Goal: Obtain resource: Download file/media

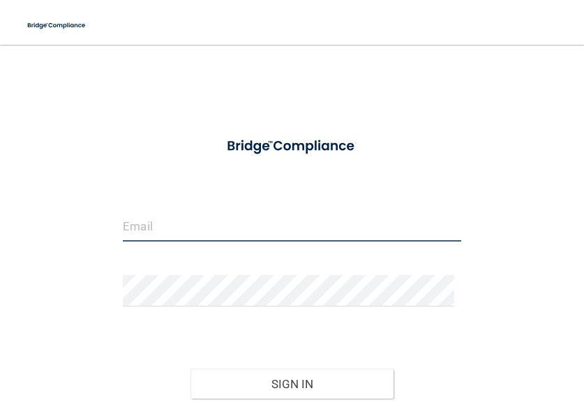
type input "admin3@carringtonorthodonticcenter.com"
drag, startPoint x: 357, startPoint y: 225, endPoint x: -38, endPoint y: 213, distance: 396.0
click at [0, 213] on html "Toggle navigation Manage My Enterprise Manage My Location admin3@carringtonorth…" at bounding box center [292, 207] width 584 height 414
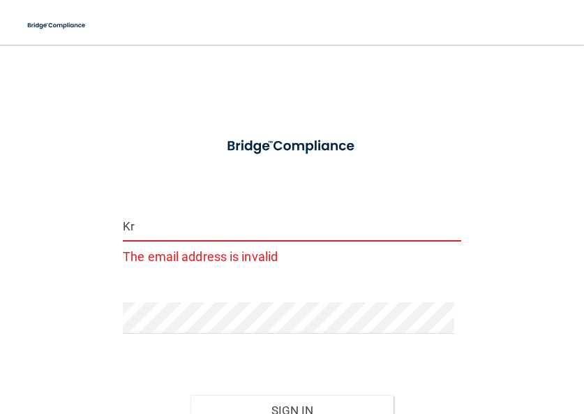
type input "[EMAIL_ADDRESS][DOMAIN_NAME]"
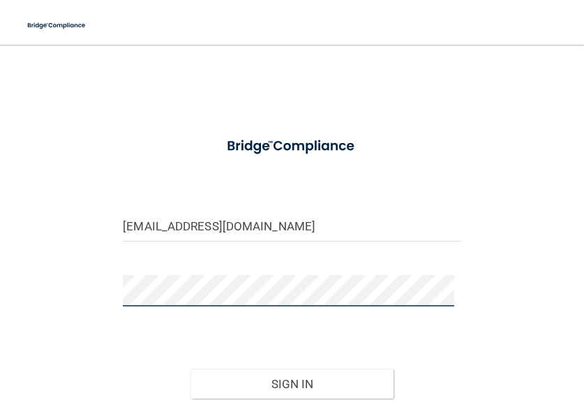
click at [61, 281] on div "kroxrose@gmail.com Invalid email/password. You don't have permission to access …" at bounding box center [292, 264] width 528 height 410
click at [191, 369] on button "Sign In" at bounding box center [292, 384] width 203 height 31
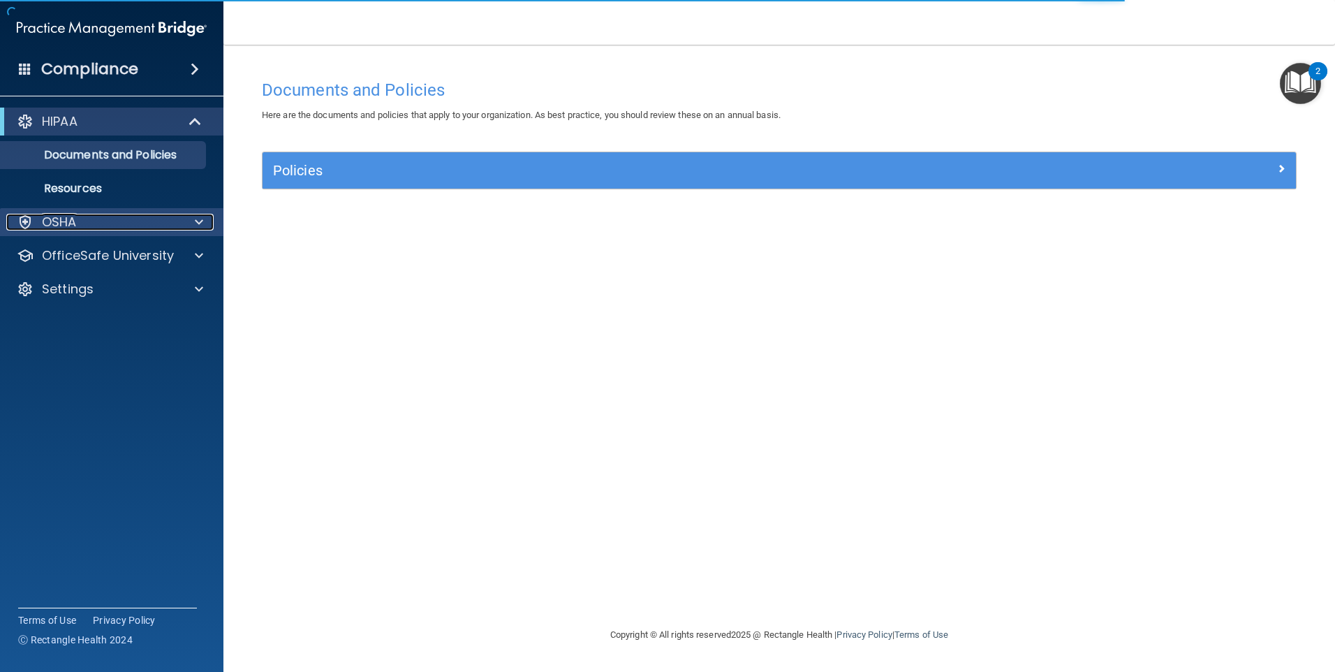
click at [75, 228] on p "OSHA" at bounding box center [59, 222] width 35 height 17
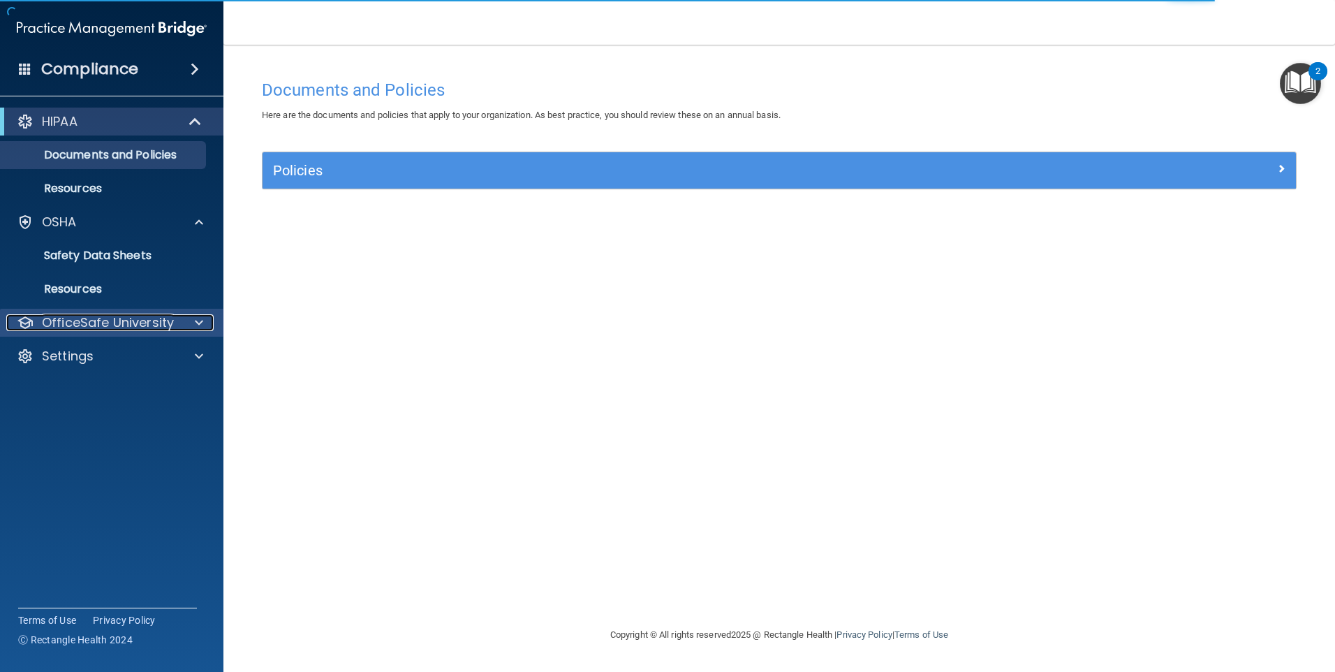
click at [75, 315] on p "OfficeSafe University" at bounding box center [108, 322] width 132 height 17
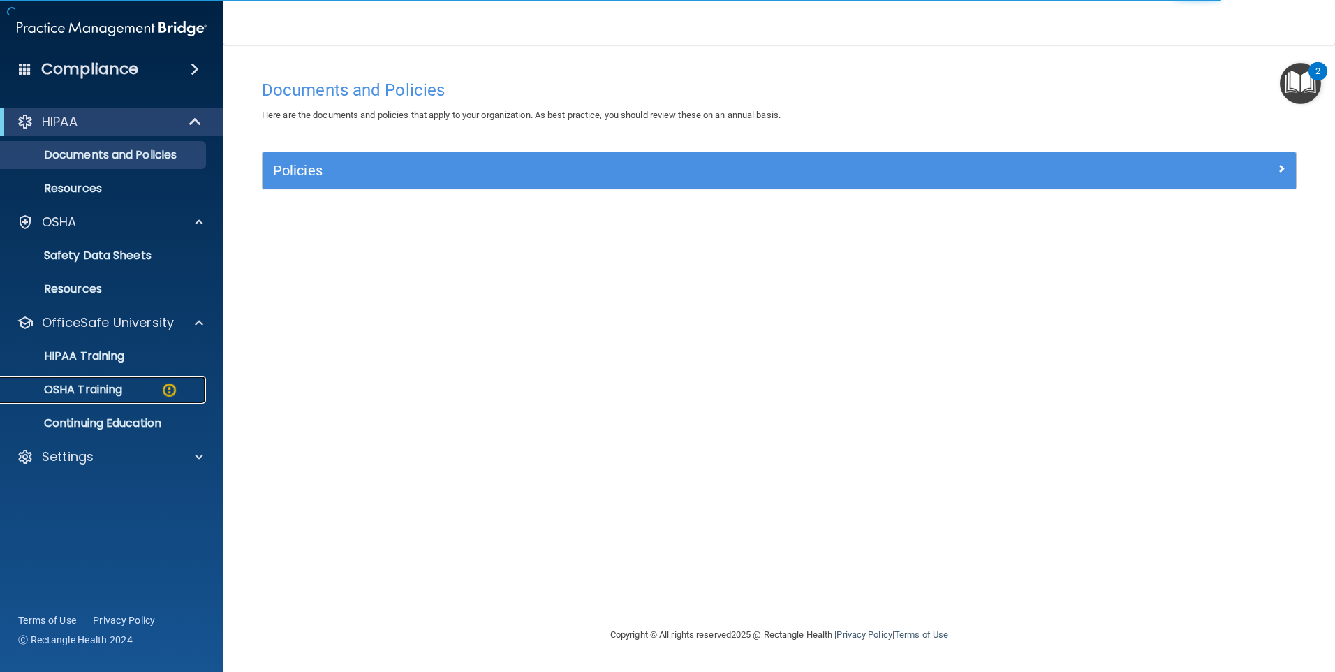
click at [73, 392] on p "OSHA Training" at bounding box center [65, 390] width 113 height 14
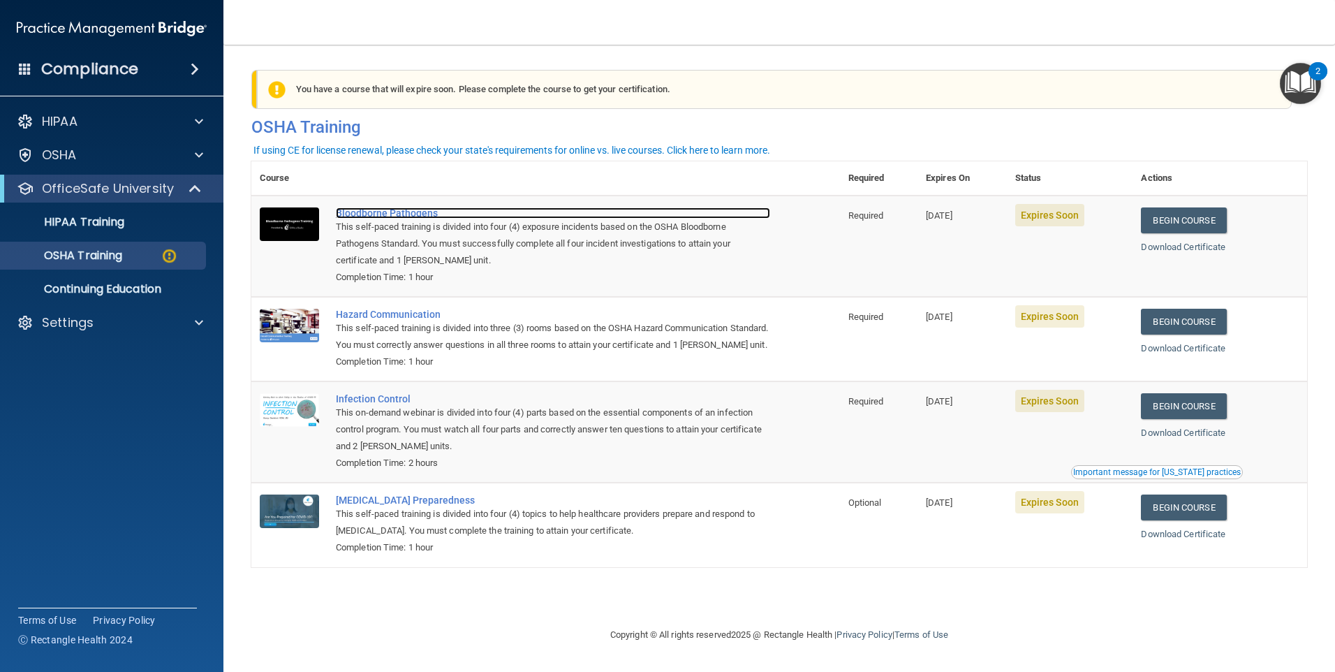
click at [373, 216] on div "Bloodborne Pathogens" at bounding box center [553, 212] width 434 height 11
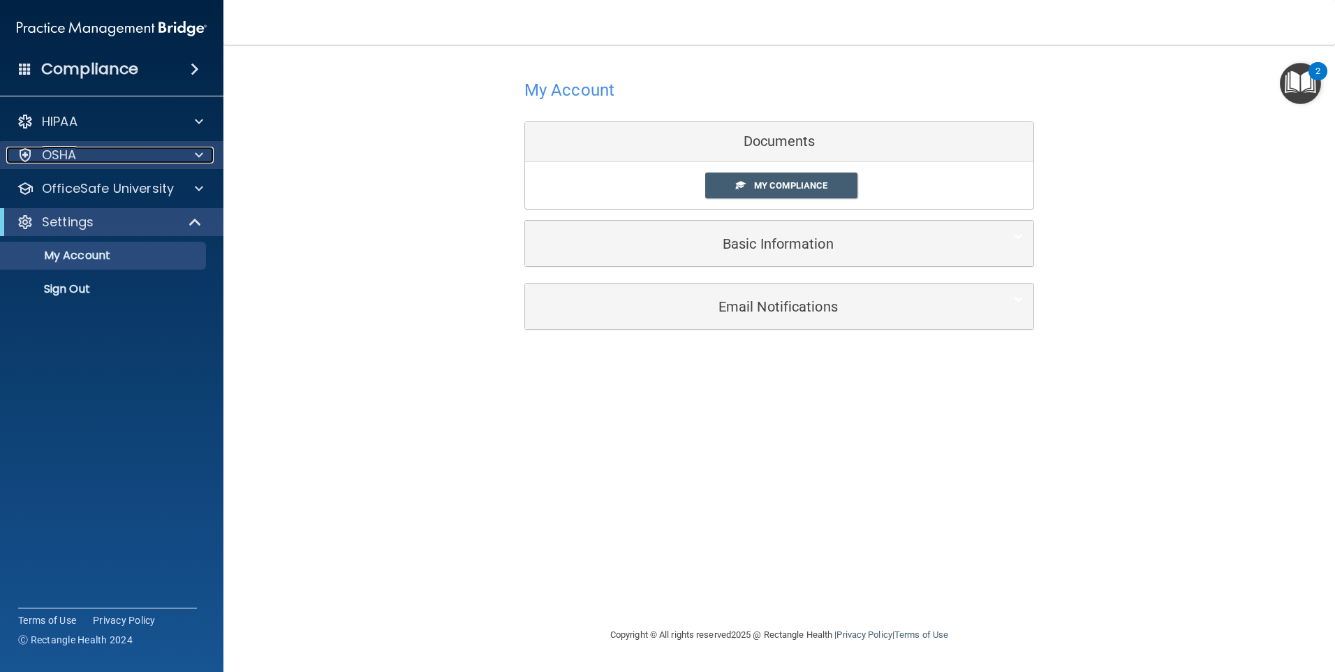
click at [75, 158] on p "OSHA" at bounding box center [59, 155] width 35 height 17
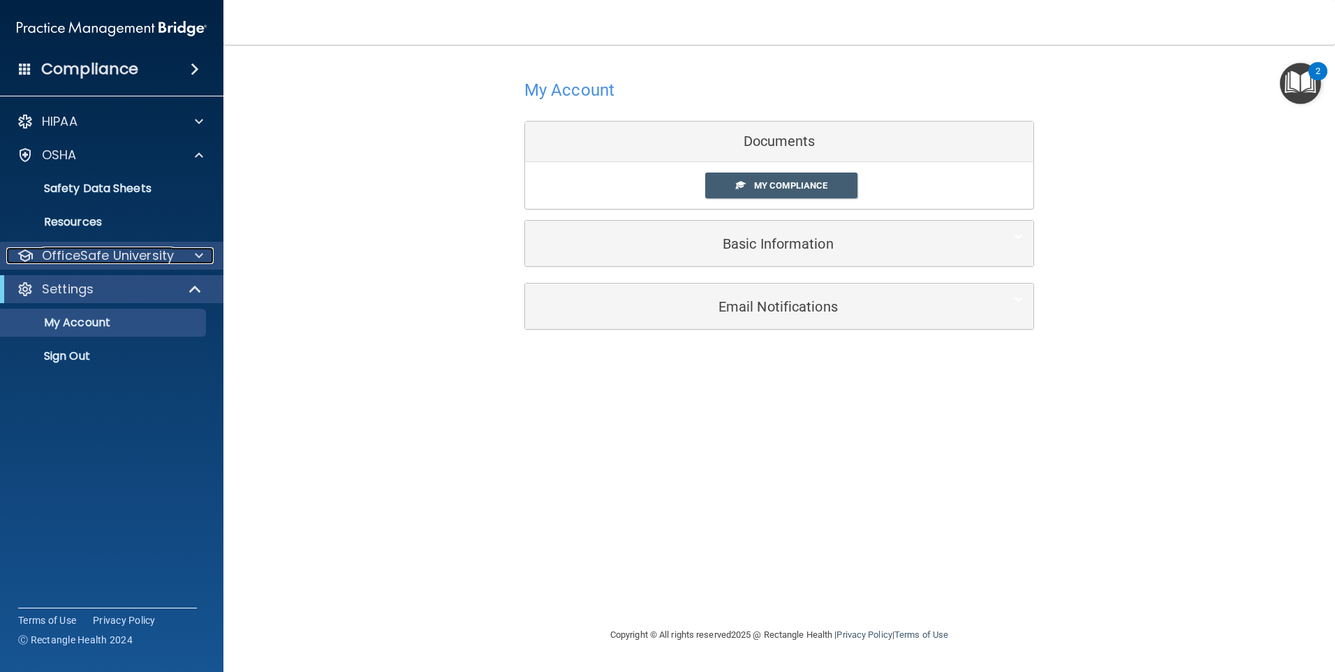
click at [59, 259] on p "OfficeSafe University" at bounding box center [108, 255] width 132 height 17
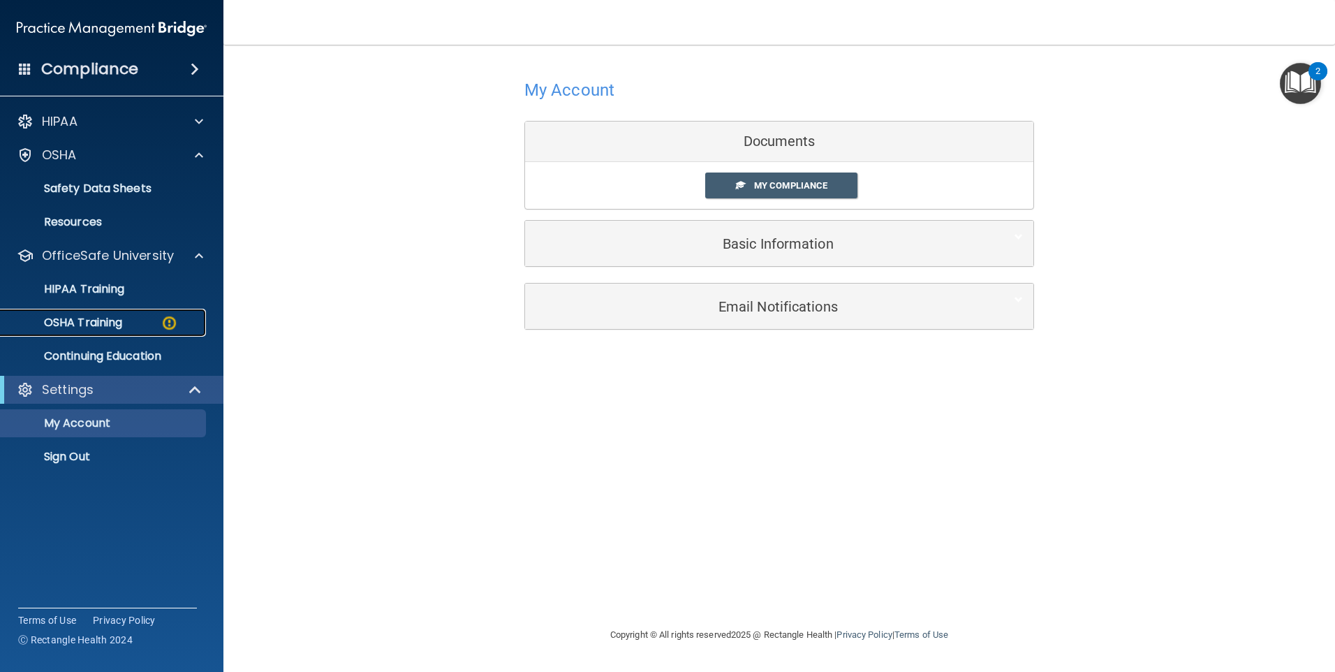
click at [87, 318] on p "OSHA Training" at bounding box center [65, 323] width 113 height 14
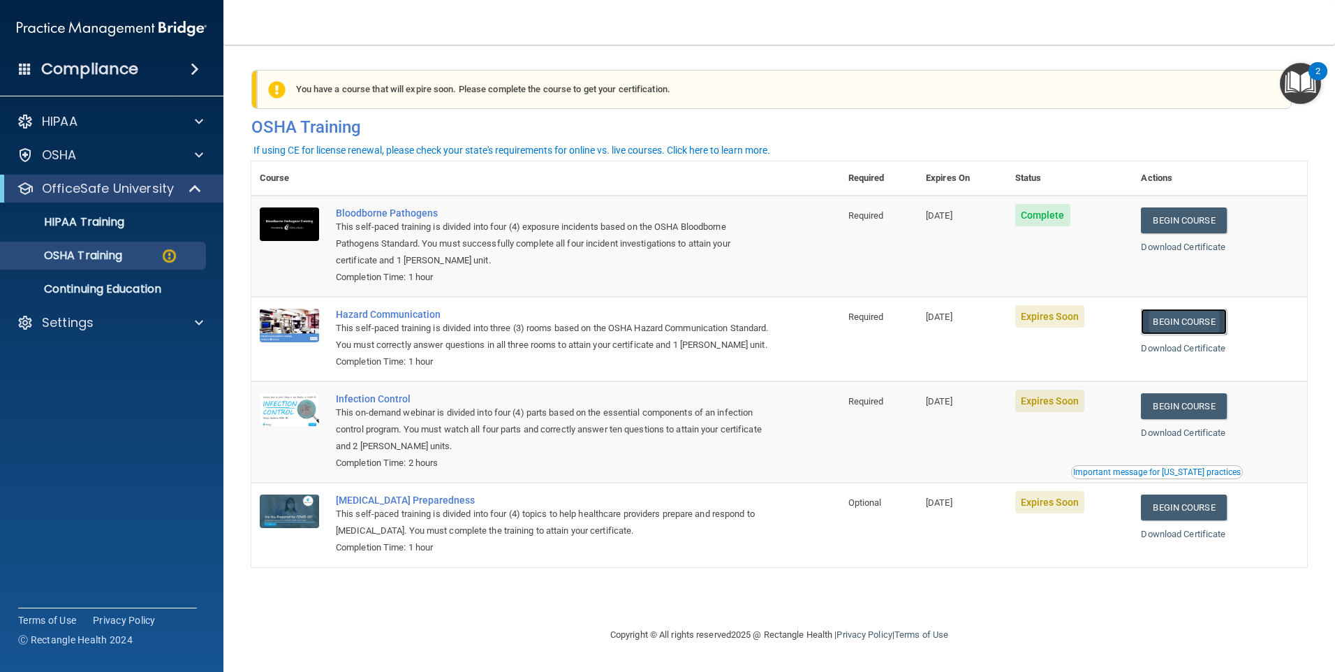
click at [1180, 321] on link "Begin Course" at bounding box center [1183, 322] width 85 height 26
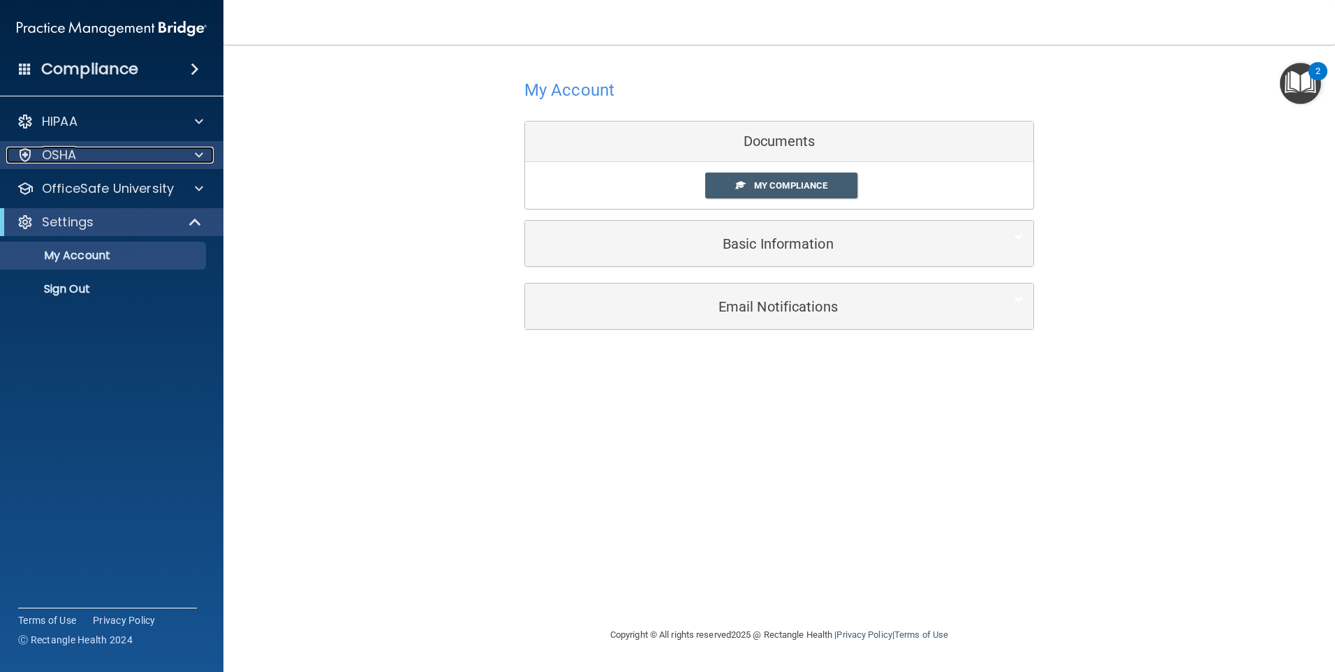
click at [84, 156] on div "OSHA" at bounding box center [92, 155] width 173 height 17
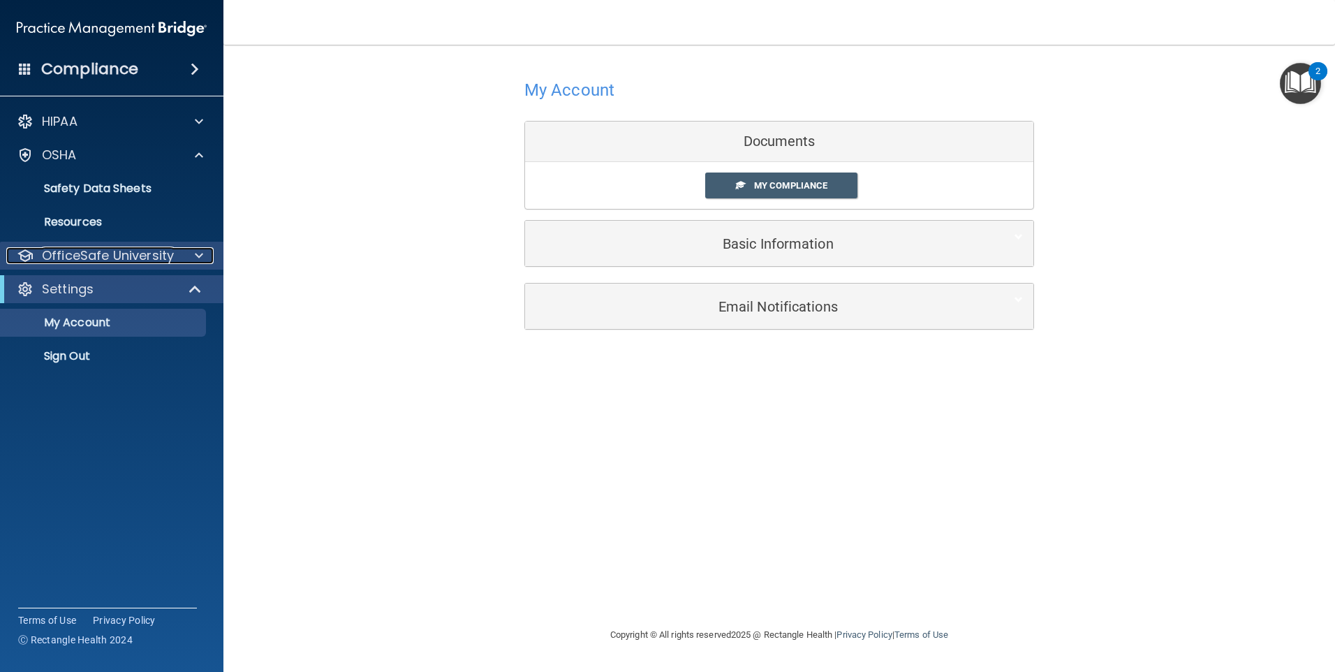
click at [96, 260] on p "OfficeSafe University" at bounding box center [108, 255] width 132 height 17
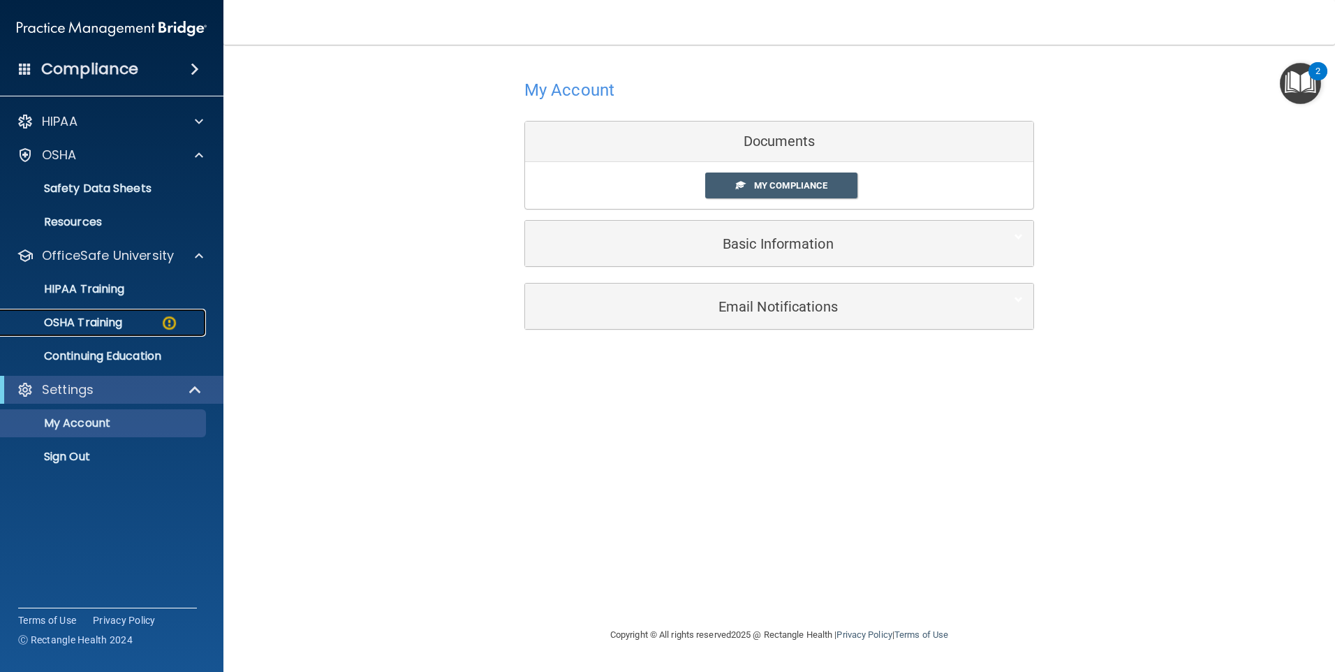
click at [109, 327] on p "OSHA Training" at bounding box center [65, 323] width 113 height 14
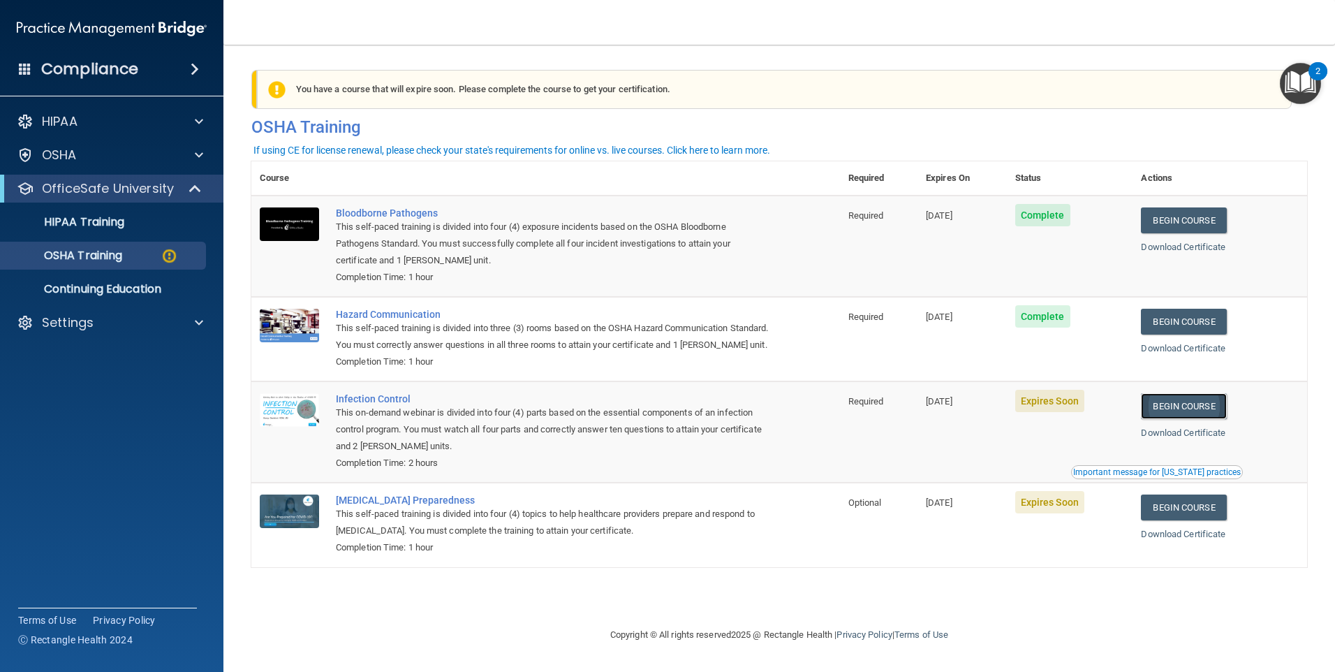
click at [1208, 419] on link "Begin Course" at bounding box center [1183, 406] width 85 height 26
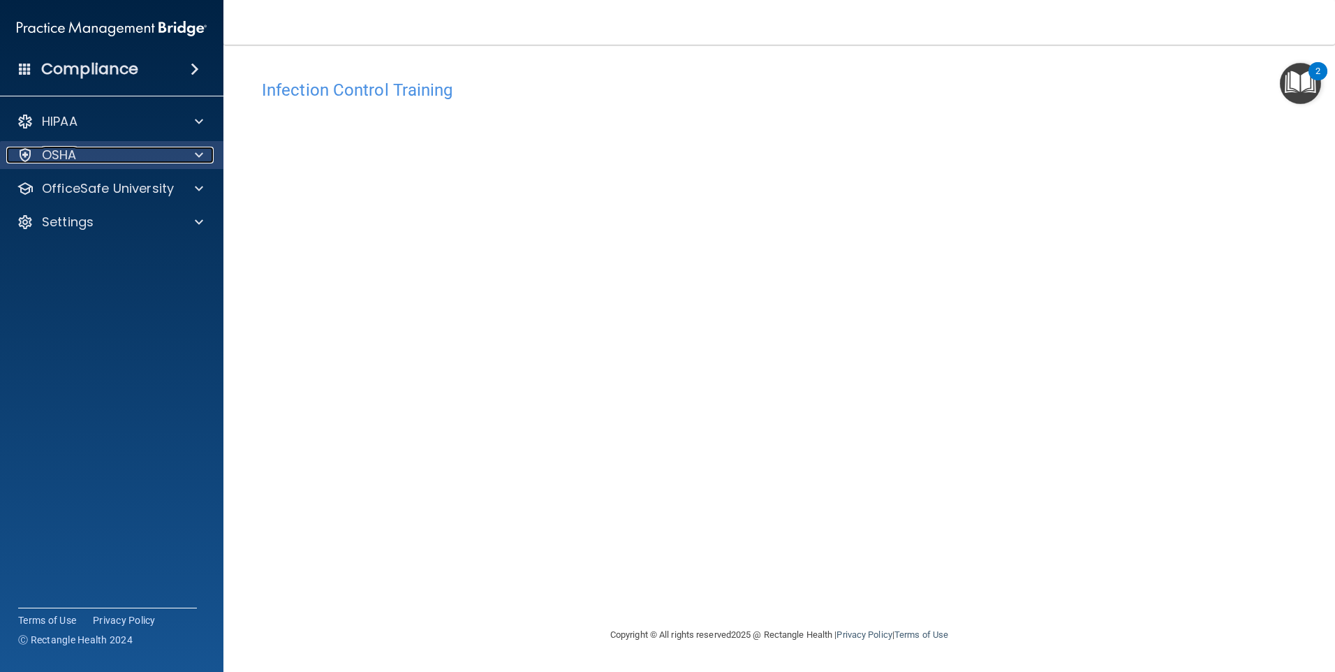
click at [102, 162] on div "OSHA" at bounding box center [92, 155] width 173 height 17
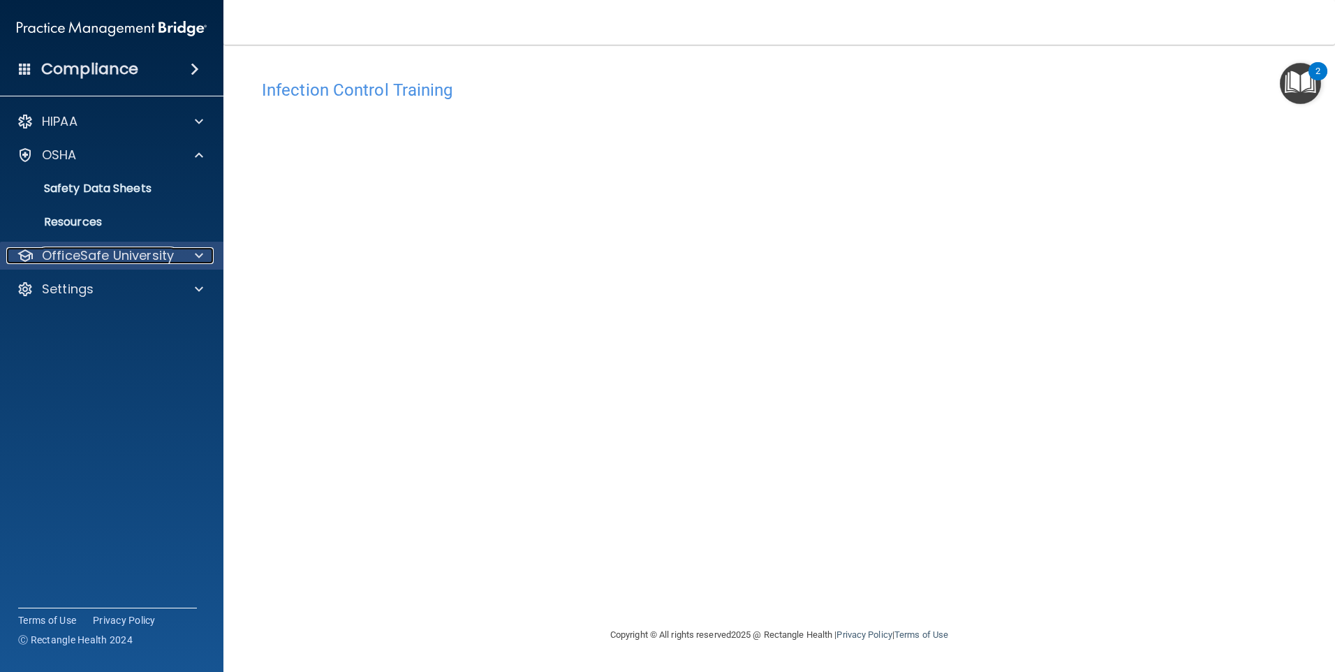
click at [102, 254] on p "OfficeSafe University" at bounding box center [108, 255] width 132 height 17
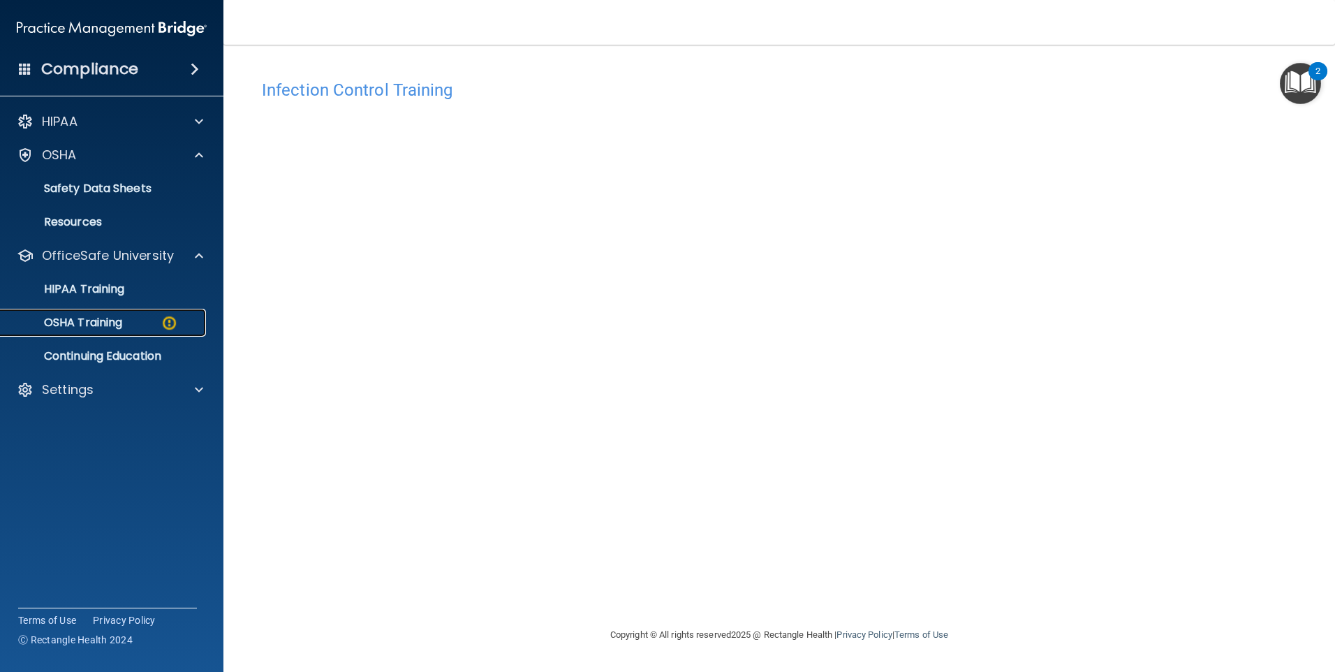
click at [110, 321] on p "OSHA Training" at bounding box center [65, 323] width 113 height 14
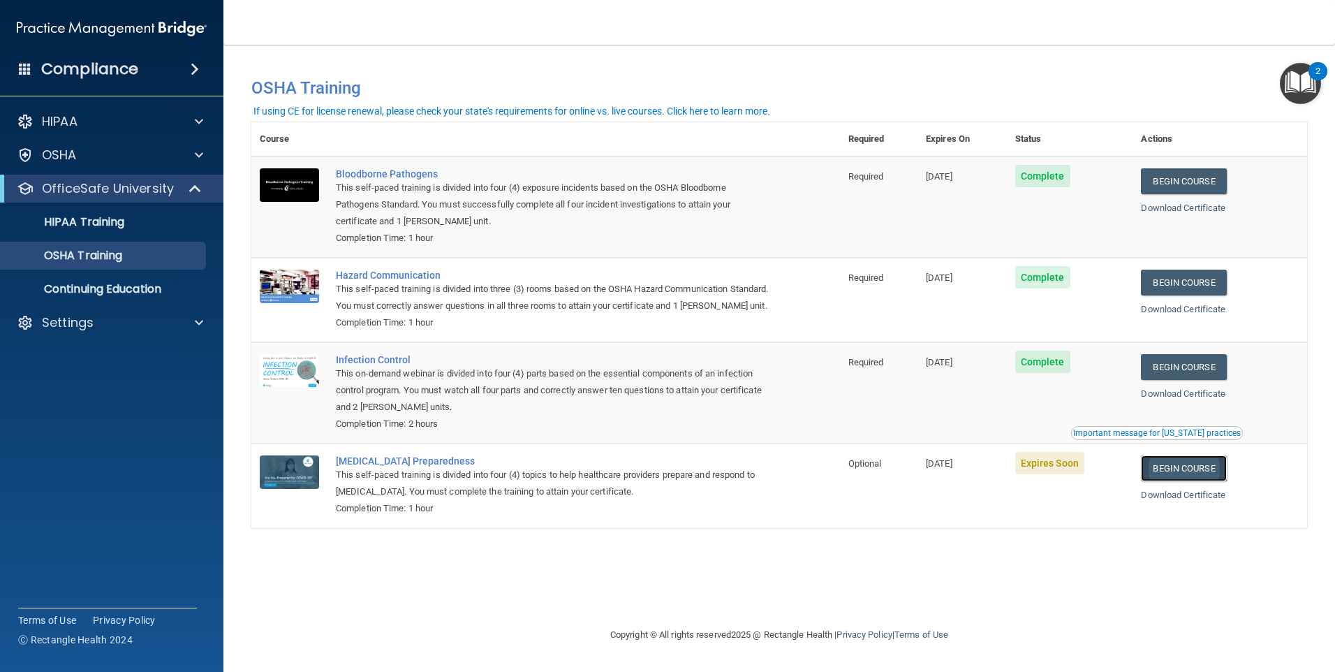
click at [1176, 481] on link "Begin Course" at bounding box center [1183, 468] width 85 height 26
click at [1210, 481] on link "Begin Course" at bounding box center [1183, 468] width 85 height 26
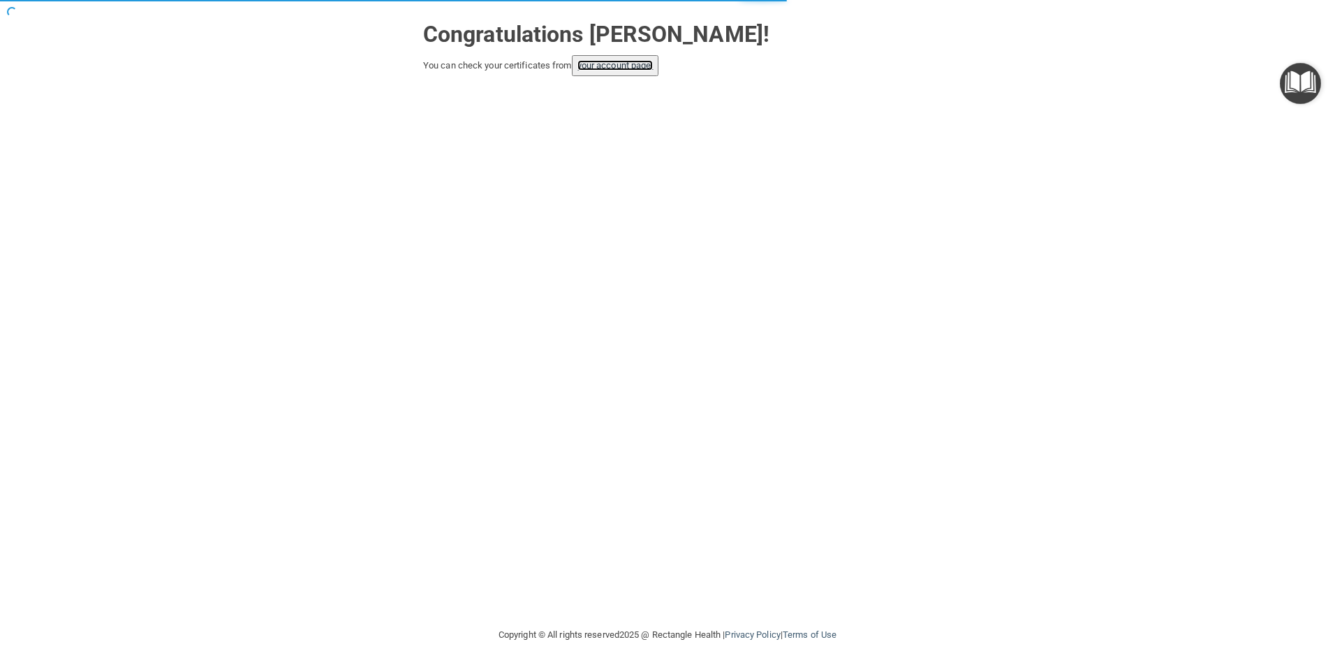
click at [651, 60] on link "your account page!" at bounding box center [615, 65] width 76 height 10
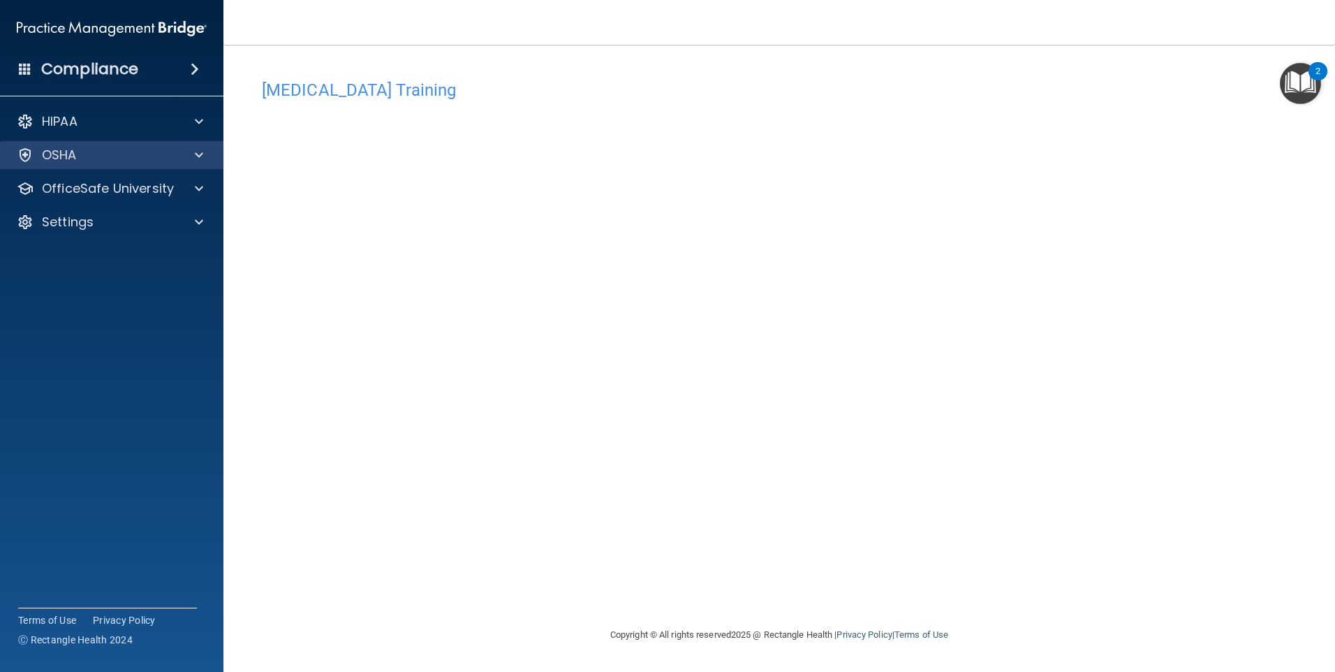
click at [82, 163] on div "OSHA" at bounding box center [112, 155] width 224 height 28
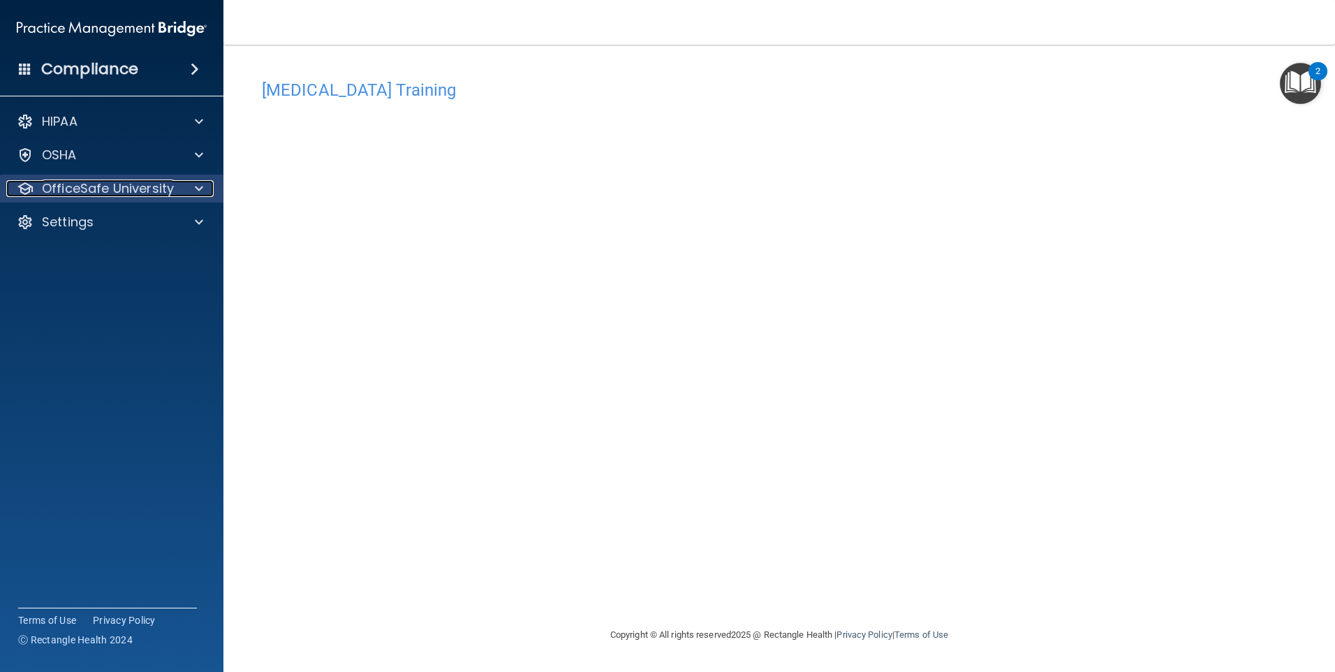
click at [72, 188] on p "OfficeSafe University" at bounding box center [108, 188] width 132 height 17
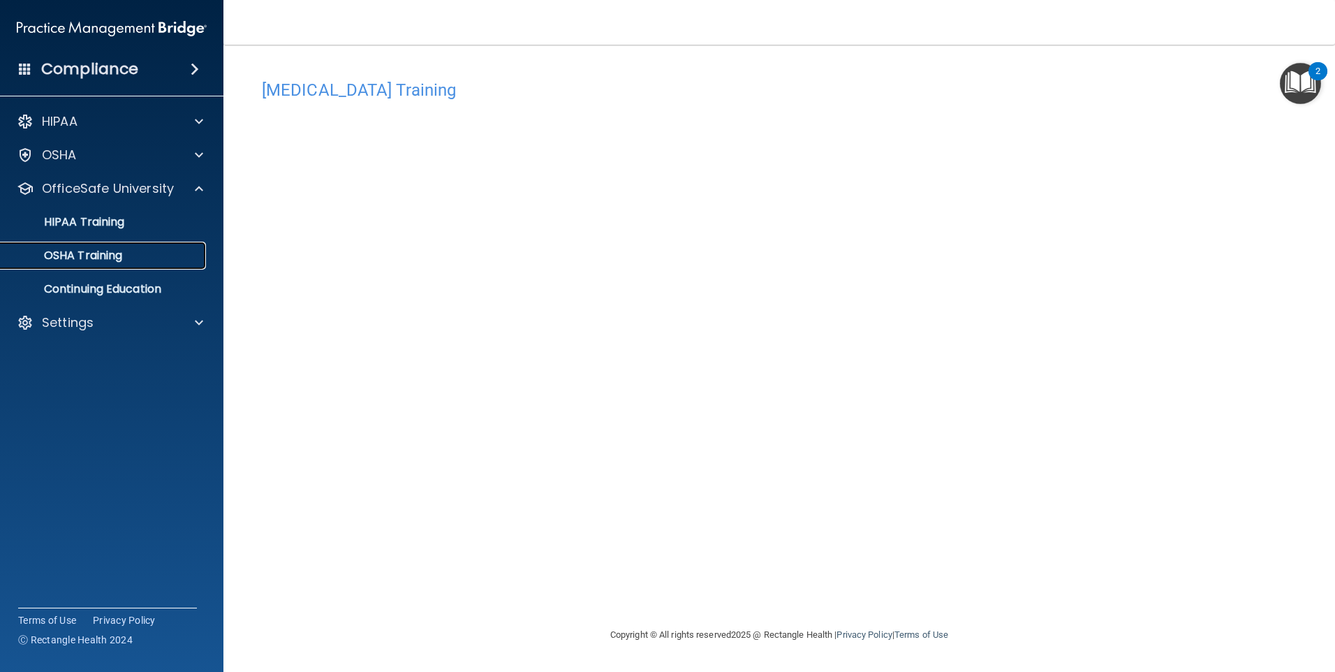
drag, startPoint x: 78, startPoint y: 259, endPoint x: 72, endPoint y: 254, distance: 8.0
click at [77, 259] on p "OSHA Training" at bounding box center [65, 256] width 113 height 14
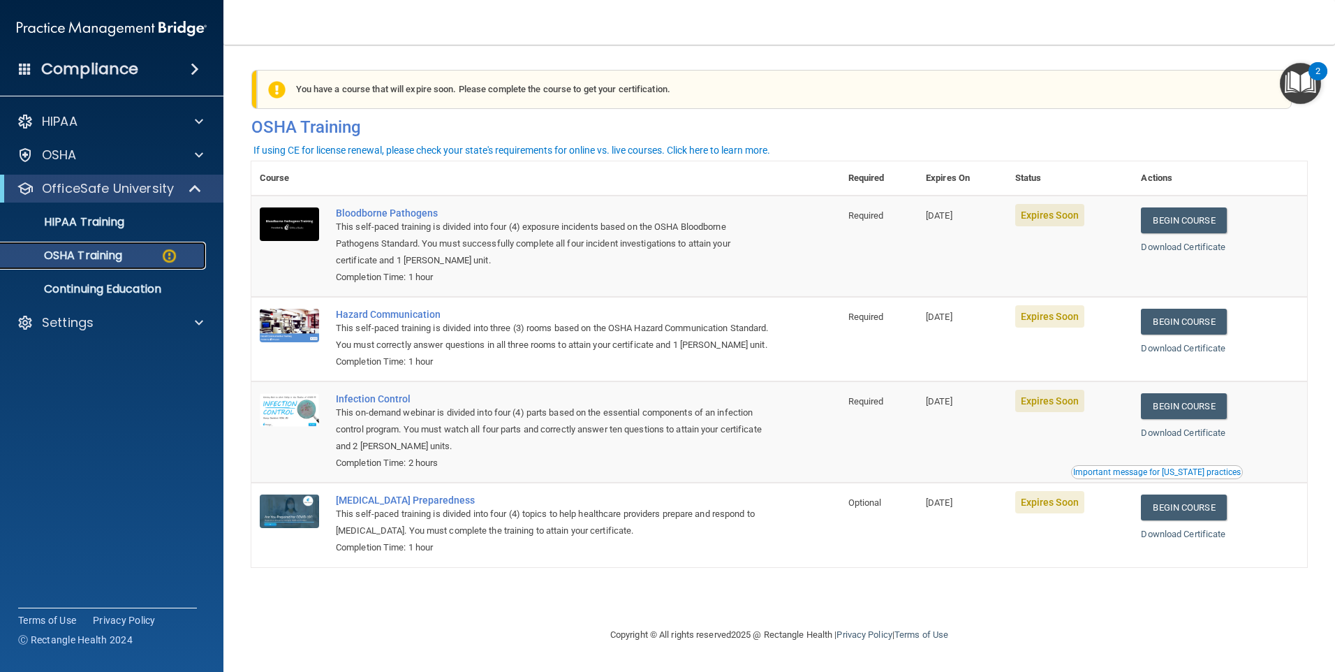
click at [119, 257] on p "OSHA Training" at bounding box center [65, 256] width 113 height 14
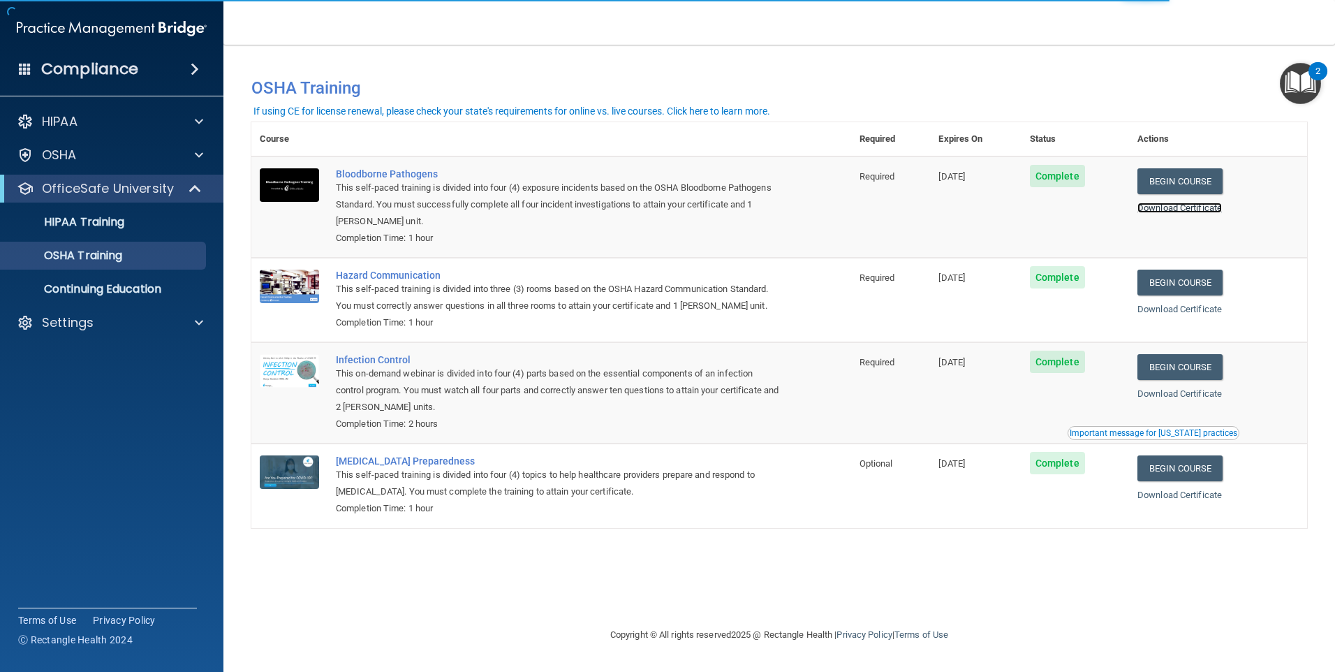
click at [1214, 212] on link "Download Certificate" at bounding box center [1179, 207] width 84 height 10
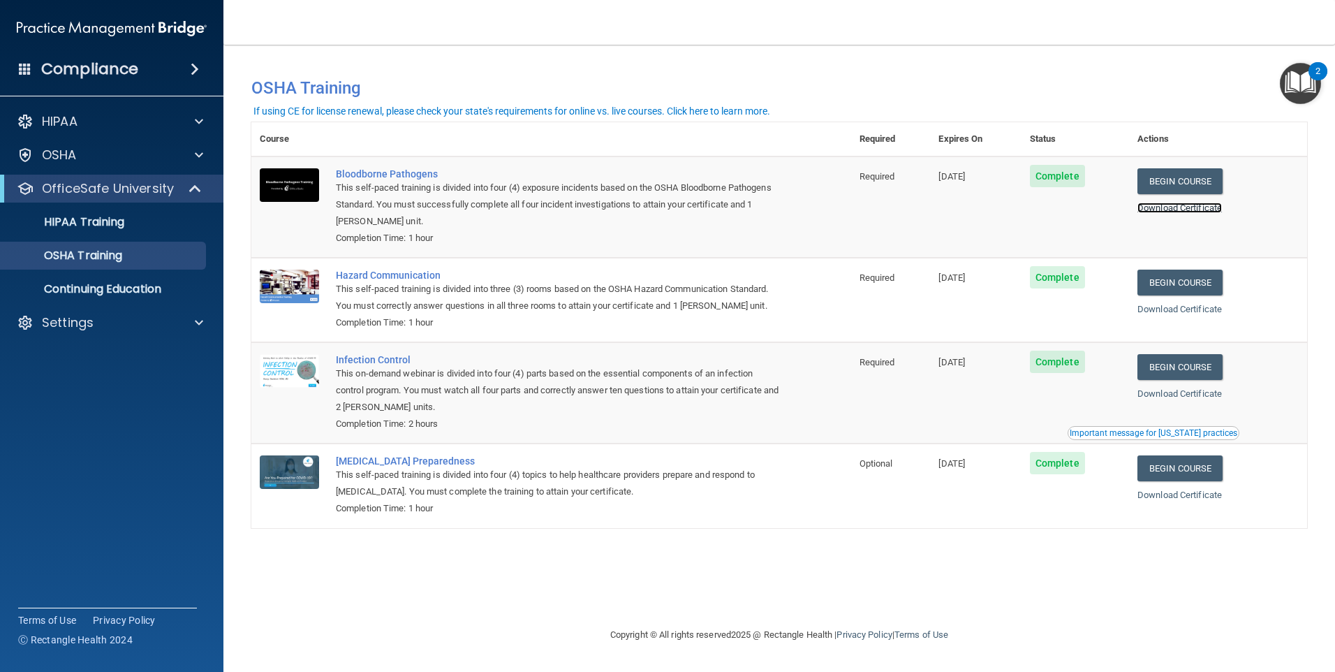
click at [1222, 209] on link "Download Certificate" at bounding box center [1179, 207] width 84 height 10
click at [1195, 311] on link "Download Certificate" at bounding box center [1179, 309] width 84 height 10
click at [1197, 393] on link "Download Certificate" at bounding box center [1179, 393] width 84 height 10
click at [1172, 493] on link "Download Certificate" at bounding box center [1179, 494] width 84 height 10
click at [88, 184] on p "OfficeSafe University" at bounding box center [108, 188] width 132 height 17
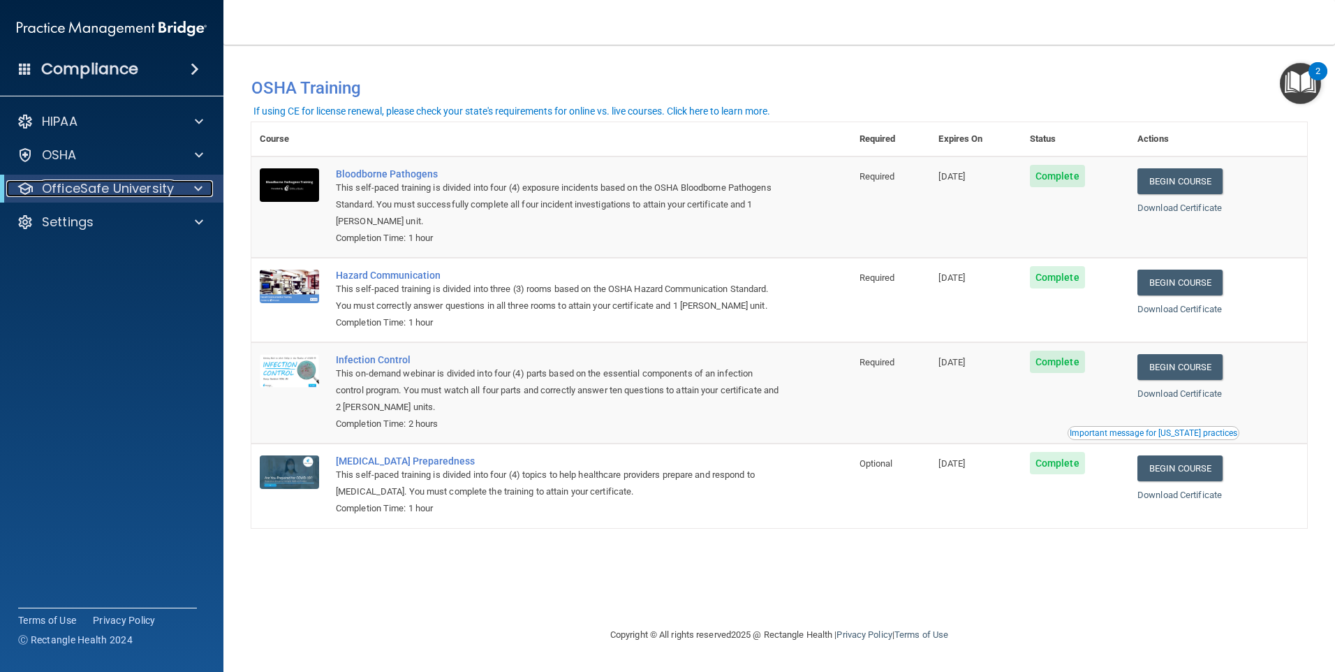
click at [94, 191] on p "OfficeSafe University" at bounding box center [108, 188] width 132 height 17
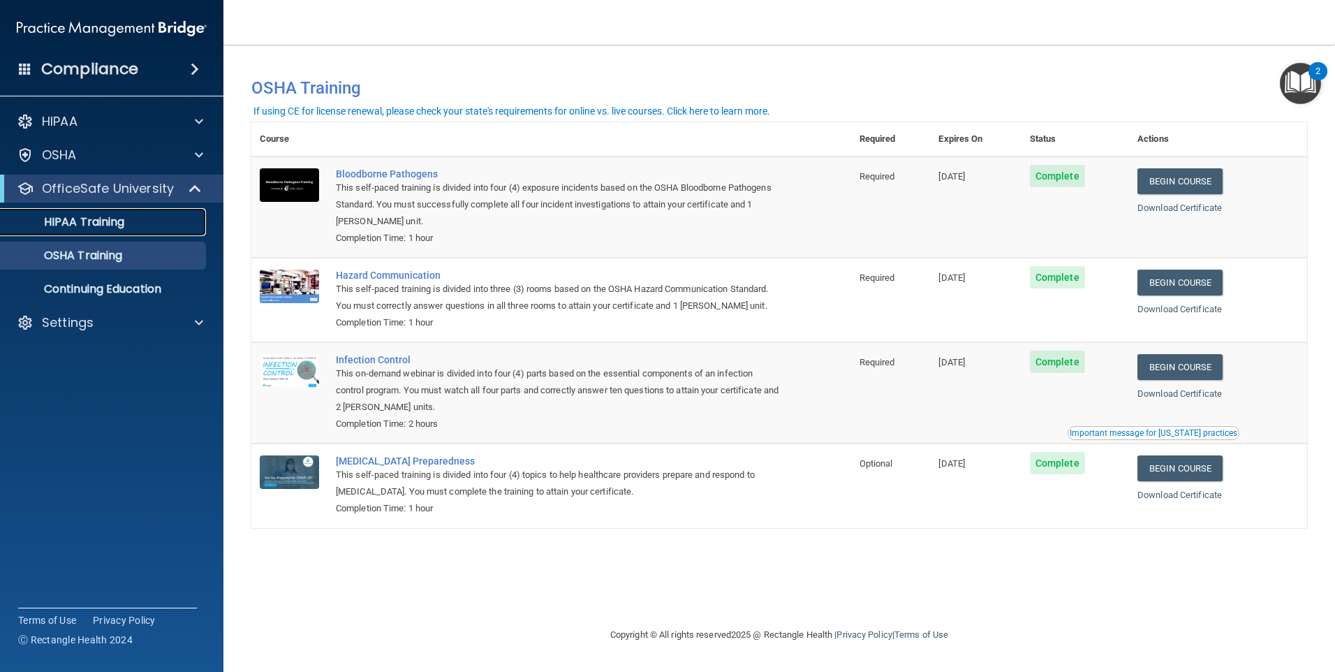
click at [96, 218] on p "HIPAA Training" at bounding box center [66, 222] width 115 height 14
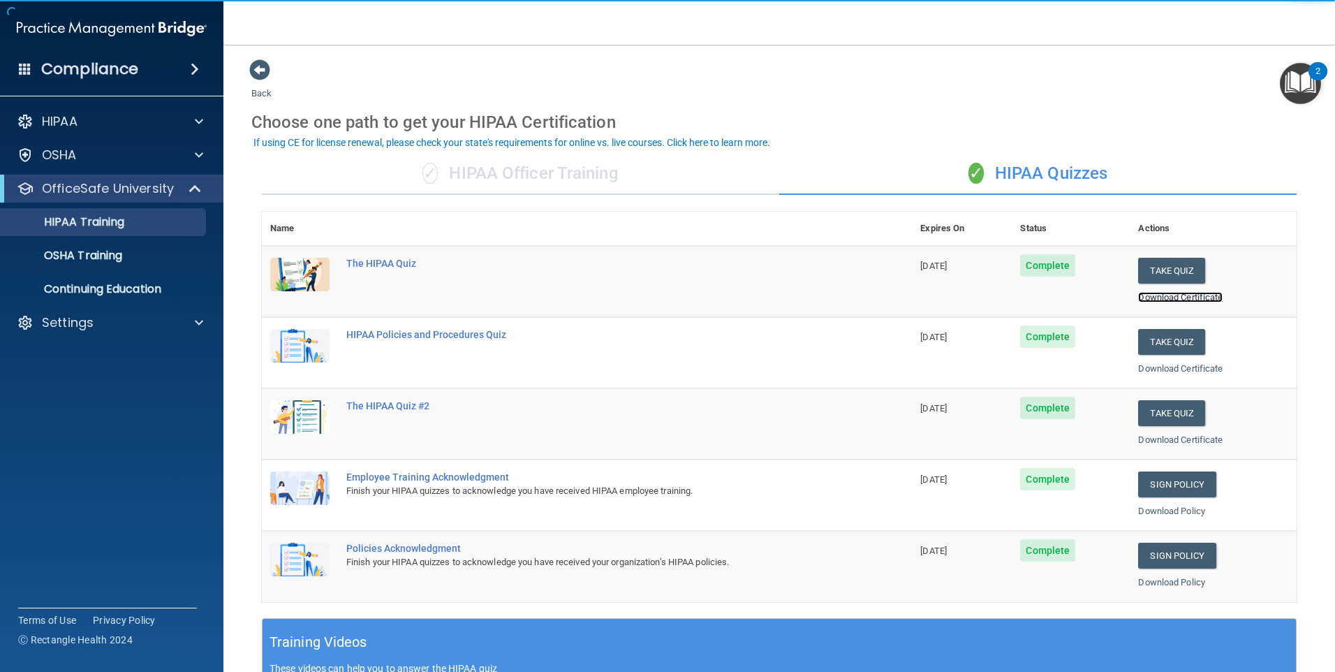
click at [1175, 296] on link "Download Certificate" at bounding box center [1180, 297] width 84 height 10
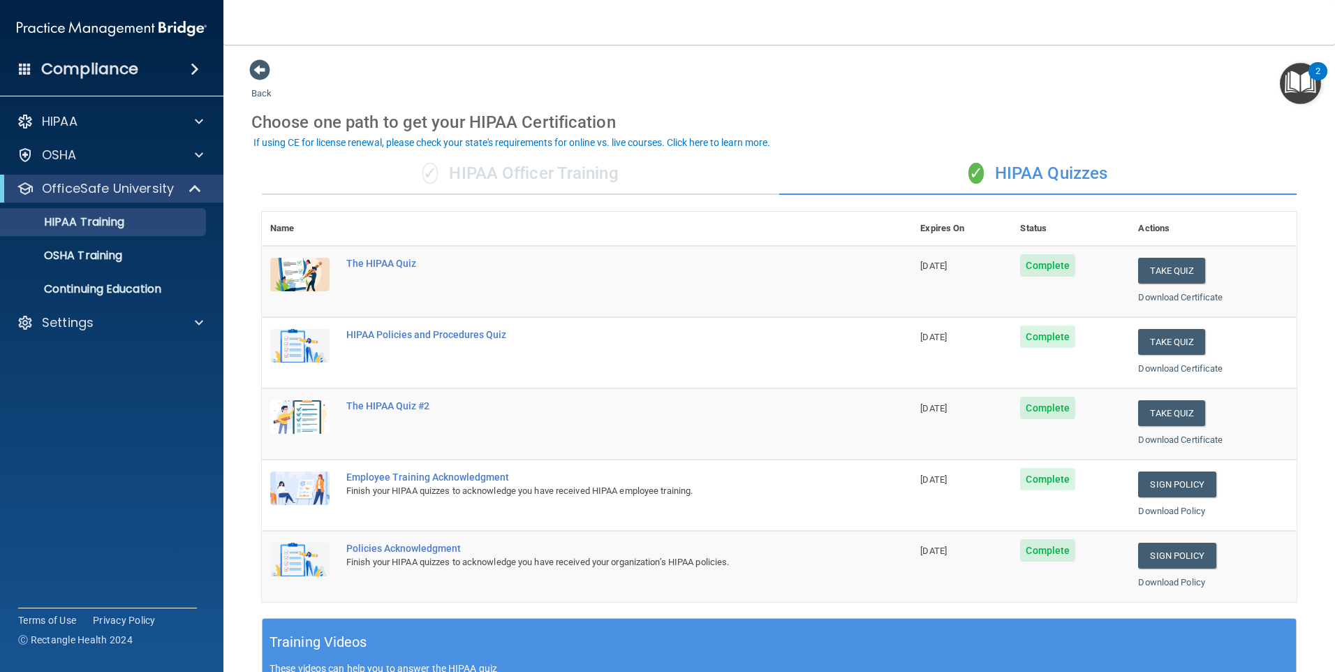
click at [1193, 374] on div "Download Certificate" at bounding box center [1213, 368] width 150 height 17
click at [1193, 371] on link "Download Certificate" at bounding box center [1180, 368] width 84 height 10
click at [1192, 443] on link "Download Certificate" at bounding box center [1180, 439] width 84 height 10
click at [1166, 512] on link "Download Policy" at bounding box center [1171, 510] width 67 height 10
click at [1149, 581] on link "Download Policy" at bounding box center [1171, 582] width 67 height 10
